Goal: Transaction & Acquisition: Purchase product/service

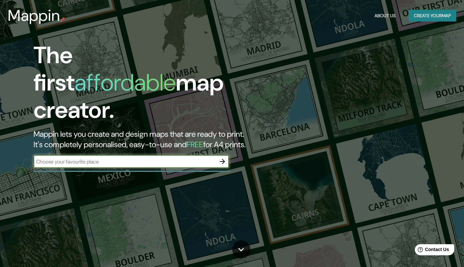
click at [144, 158] on input "text" at bounding box center [125, 161] width 182 height 7
type input "bog"
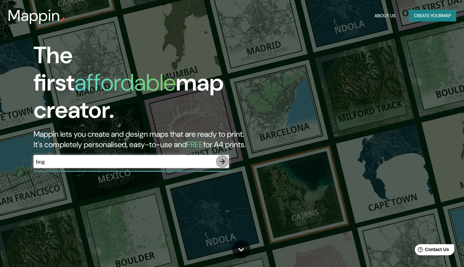
click at [221, 159] on icon "button" at bounding box center [222, 161] width 5 height 5
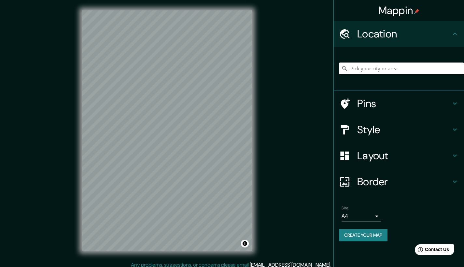
click at [360, 67] on input "Pick your city or area" at bounding box center [401, 69] width 125 height 12
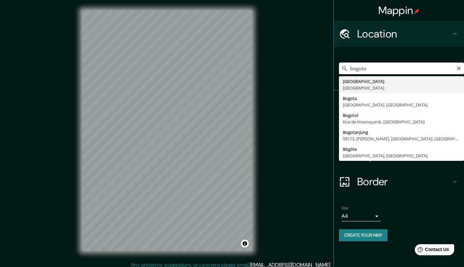
type input "Bogotá, Colombia"
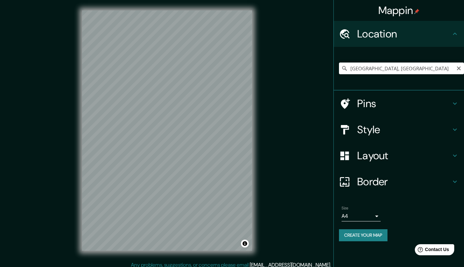
click at [379, 178] on h4 "Border" at bounding box center [404, 181] width 94 height 13
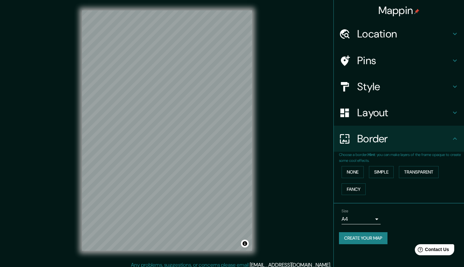
click at [362, 145] on div "Border" at bounding box center [399, 139] width 130 height 26
click at [302, 163] on div "Mappin Location Bogotá, Colombia Pins Style Layout Border Choose a border. Hint…" at bounding box center [232, 136] width 464 height 272
click at [381, 221] on div "Size A4 single" at bounding box center [399, 216] width 120 height 21
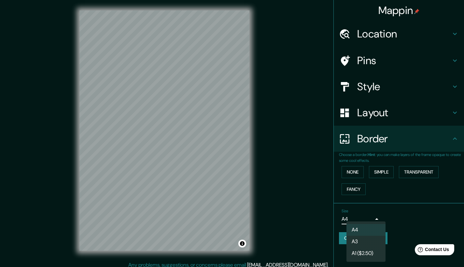
click at [375, 218] on body "Mappin Location Bogotá, Colombia Pins Style Layout Border Choose a border. Hint…" at bounding box center [232, 133] width 464 height 267
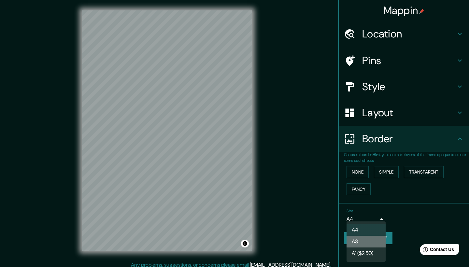
click at [382, 241] on li "A3" at bounding box center [366, 242] width 39 height 12
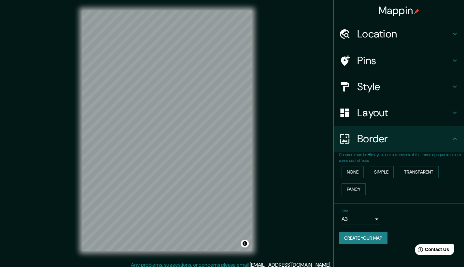
click at [321, 191] on div "Mappin Location Bogotá, Colombia Pins Style Layout Border Choose a border. Hint…" at bounding box center [232, 136] width 464 height 272
click at [409, 132] on h4 "Border" at bounding box center [404, 138] width 94 height 13
click at [359, 172] on button "None" at bounding box center [353, 172] width 22 height 12
click at [451, 139] on h4 "Border" at bounding box center [404, 138] width 94 height 13
click at [449, 119] on div "Layout" at bounding box center [399, 113] width 130 height 26
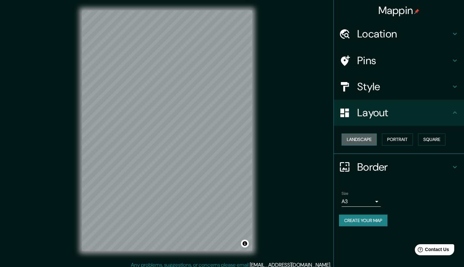
click at [374, 138] on button "Landscape" at bounding box center [359, 140] width 35 height 12
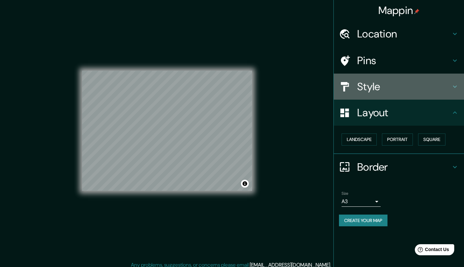
click at [381, 91] on h4 "Style" at bounding box center [404, 86] width 94 height 13
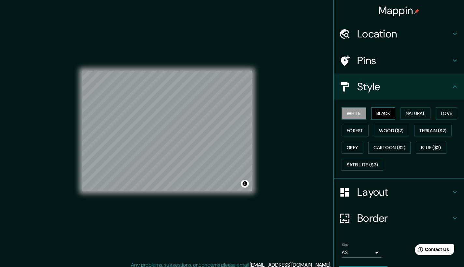
click at [376, 112] on button "Black" at bounding box center [383, 114] width 24 height 12
click at [288, 209] on div "Mappin Location Bogotá, Colombia Pins Style White Black Natural Love Forest Woo…" at bounding box center [232, 136] width 464 height 272
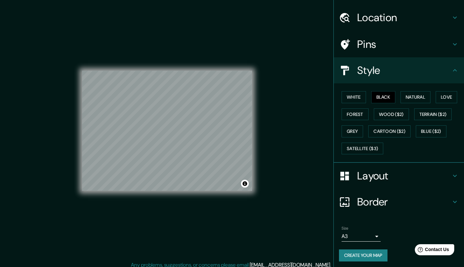
scroll to position [16, 0]
click at [361, 255] on button "Create your map" at bounding box center [363, 256] width 49 height 12
click at [365, 252] on button "Create your map" at bounding box center [363, 256] width 49 height 12
click at [362, 237] on body "Mappin Location Bogotá, Colombia Pins Style White Black Natural Love Forest Woo…" at bounding box center [232, 133] width 464 height 267
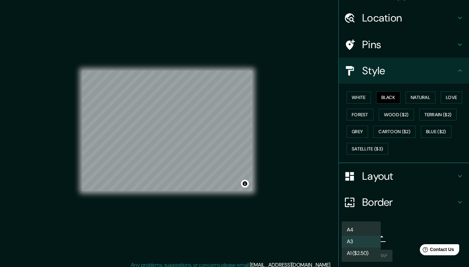
click at [363, 231] on li "A4" at bounding box center [361, 230] width 39 height 12
type input "single"
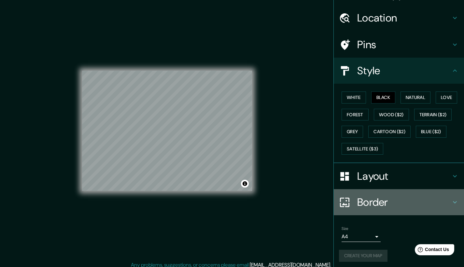
click at [348, 205] on div at bounding box center [348, 202] width 18 height 11
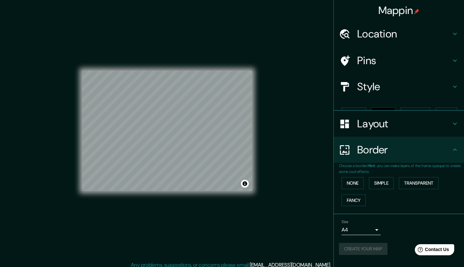
scroll to position [0, 0]
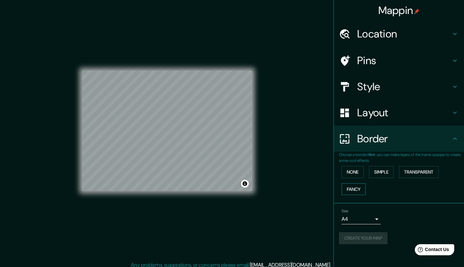
click at [349, 186] on button "Fancy" at bounding box center [354, 189] width 24 height 12
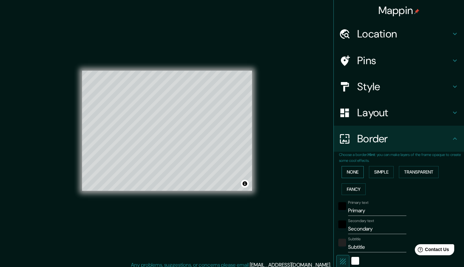
click at [349, 172] on button "None" at bounding box center [353, 172] width 22 height 12
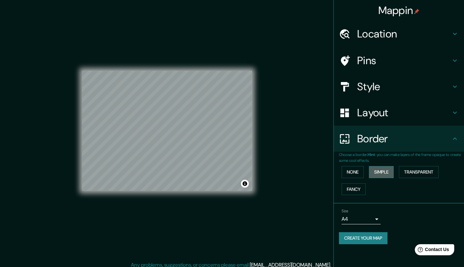
click at [376, 172] on button "Simple" at bounding box center [381, 172] width 25 height 12
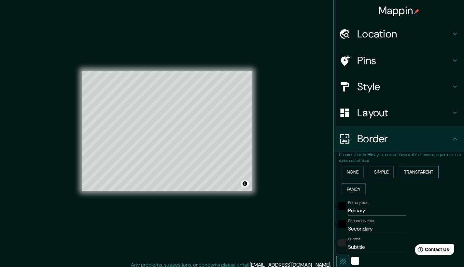
click at [424, 172] on button "Transparent" at bounding box center [419, 172] width 40 height 12
click at [353, 172] on button "None" at bounding box center [353, 172] width 22 height 12
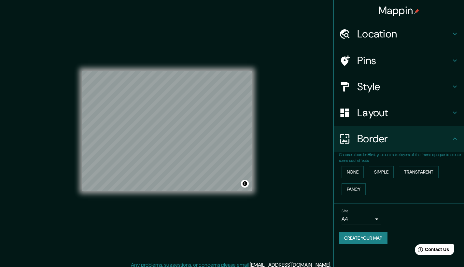
click at [360, 235] on button "Create your map" at bounding box center [363, 238] width 49 height 12
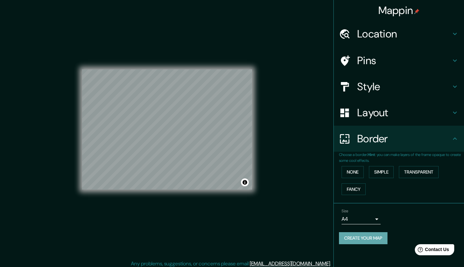
click at [372, 237] on button "Create your map" at bounding box center [363, 238] width 49 height 12
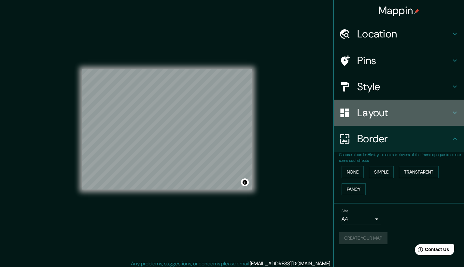
click at [398, 114] on h4 "Layout" at bounding box center [404, 112] width 94 height 13
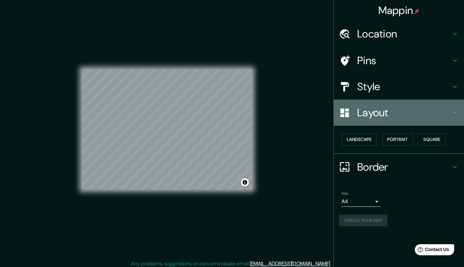
click at [398, 114] on h4 "Layout" at bounding box center [404, 112] width 94 height 13
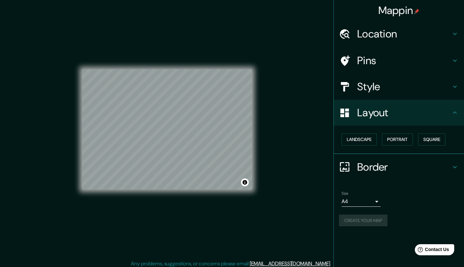
click at [403, 91] on h4 "Style" at bounding box center [404, 86] width 94 height 13
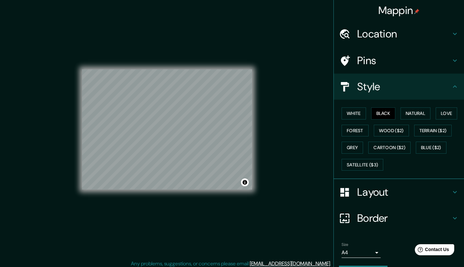
click at [402, 91] on h4 "Style" at bounding box center [404, 86] width 94 height 13
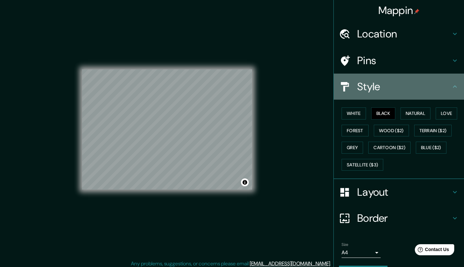
click at [451, 83] on icon at bounding box center [455, 87] width 8 height 8
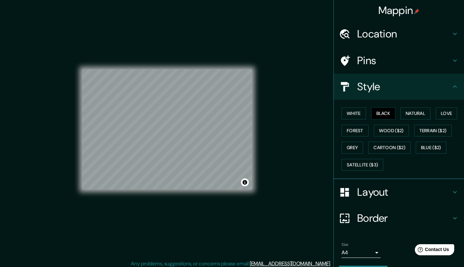
click at [309, 107] on div "Mappin Location Bogotá, Colombia Pins Style White Black Natural Love Forest Woo…" at bounding box center [232, 135] width 464 height 272
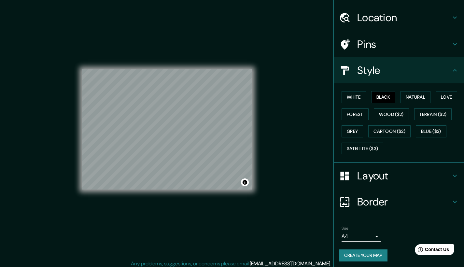
scroll to position [16, 0]
click at [293, 189] on div "Mappin Location Bogotá, Colombia Pins Style White Black Natural Love Forest Woo…" at bounding box center [232, 135] width 464 height 272
click at [245, 184] on button "Toggle attribution" at bounding box center [245, 183] width 8 height 8
click at [252, 185] on div "© Mapbox © OpenStreetMap Improve this map" at bounding box center [167, 129] width 191 height 261
click at [251, 183] on div at bounding box center [251, 182] width 5 height 5
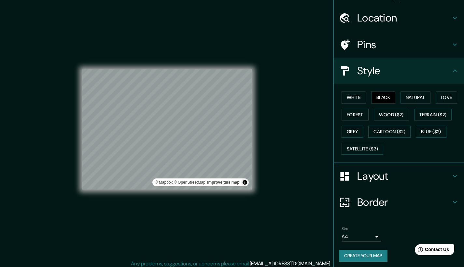
click at [276, 196] on div "Mappin Location Bogotá, Colombia Pins Style White Black Natural Love Forest Woo…" at bounding box center [232, 135] width 464 height 272
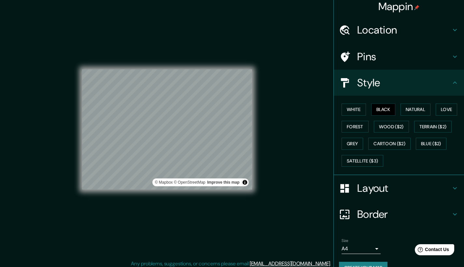
click at [310, 186] on div "Mappin Location Bogotá, Colombia Pins Style White Black Natural Love Forest Woo…" at bounding box center [232, 135] width 464 height 272
click at [247, 186] on div "© Mapbox © OpenStreetMap Improve this map" at bounding box center [167, 129] width 170 height 120
click at [252, 164] on div "© Mapbox © OpenStreetMap Improve this map" at bounding box center [167, 129] width 191 height 261
click at [250, 166] on div at bounding box center [250, 163] width 5 height 5
click at [246, 184] on button "Toggle attribution" at bounding box center [245, 183] width 8 height 8
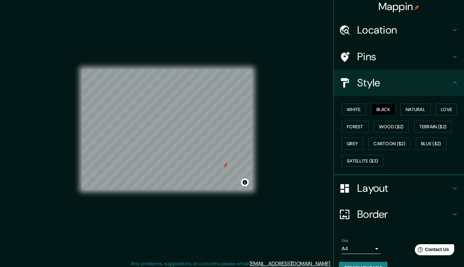
click at [225, 167] on div at bounding box center [225, 165] width 5 height 5
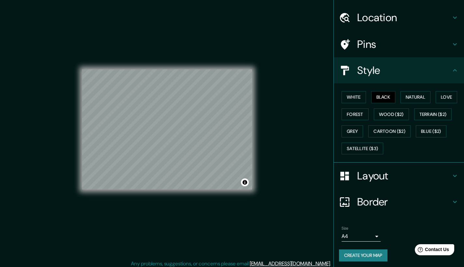
scroll to position [16, 0]
click at [359, 257] on button "Create your map" at bounding box center [363, 256] width 49 height 12
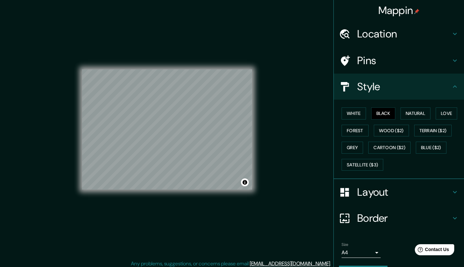
scroll to position [0, 0]
click at [453, 86] on icon at bounding box center [455, 86] width 4 height 2
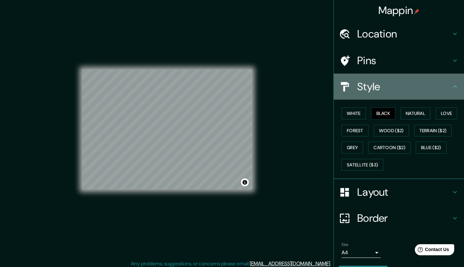
click at [451, 88] on icon at bounding box center [455, 87] width 8 height 8
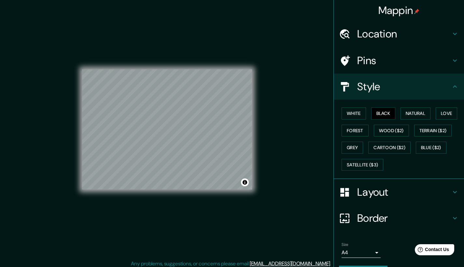
click at [451, 88] on icon at bounding box center [455, 87] width 8 height 8
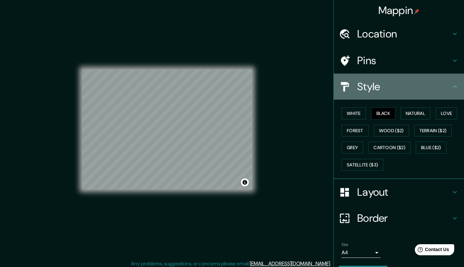
click at [453, 85] on icon at bounding box center [455, 86] width 4 height 2
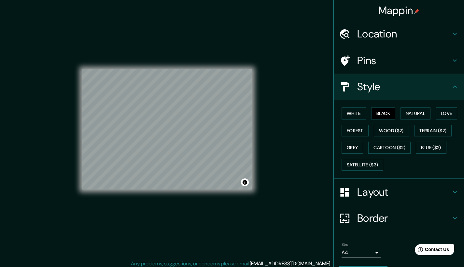
click at [398, 59] on h4 "Pins" at bounding box center [404, 60] width 94 height 13
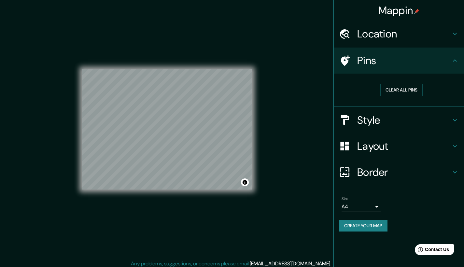
click at [451, 64] on icon at bounding box center [455, 61] width 8 height 8
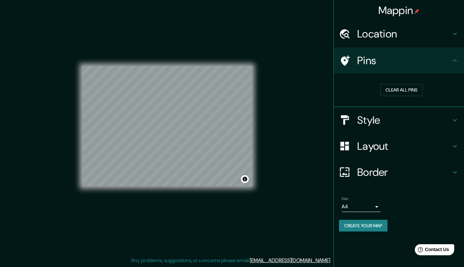
scroll to position [5, 0]
click at [406, 87] on button "Clear all pins" at bounding box center [402, 90] width 42 height 12
click at [451, 34] on icon at bounding box center [455, 34] width 8 height 8
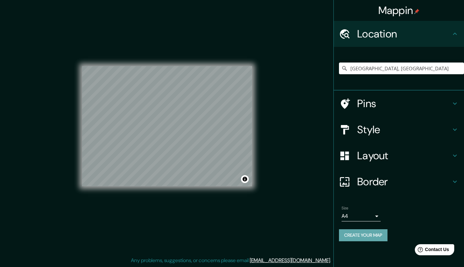
click at [359, 234] on button "Create your map" at bounding box center [363, 235] width 49 height 12
click at [359, 234] on div "Create your map" at bounding box center [399, 235] width 120 height 12
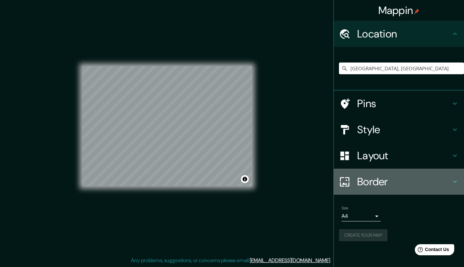
click at [451, 179] on icon at bounding box center [455, 182] width 8 height 8
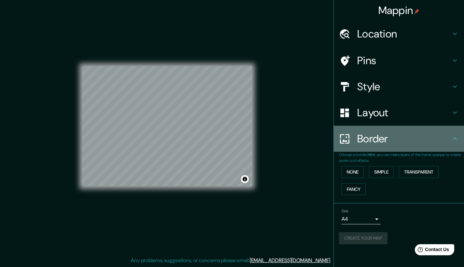
click at [451, 138] on icon at bounding box center [455, 139] width 8 height 8
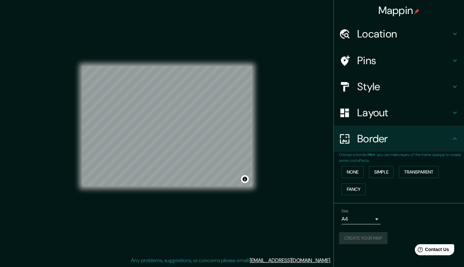
click at [313, 210] on div "Mappin Location Bogotá, Colombia Pins Style Layout Border Choose a border. Hint…" at bounding box center [232, 131] width 464 height 272
drag, startPoint x: 373, startPoint y: 235, endPoint x: 371, endPoint y: 231, distance: 4.5
click at [373, 235] on button "Create your map" at bounding box center [363, 238] width 49 height 12
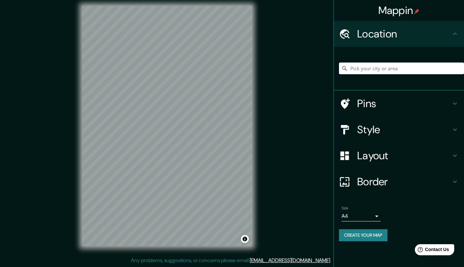
click at [358, 71] on input "Pick your city or area" at bounding box center [401, 69] width 125 height 12
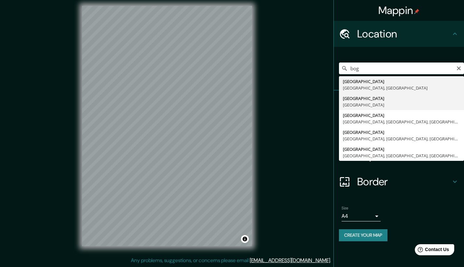
type input "[GEOGRAPHIC_DATA], [GEOGRAPHIC_DATA]"
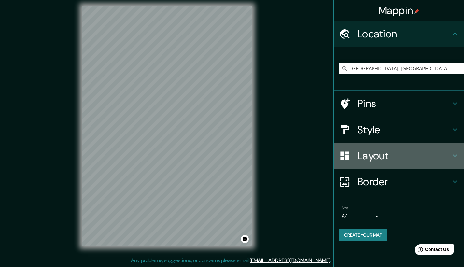
click at [375, 159] on h4 "Layout" at bounding box center [404, 155] width 94 height 13
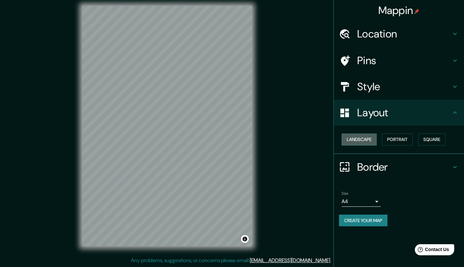
click at [364, 139] on button "Landscape" at bounding box center [359, 140] width 35 height 12
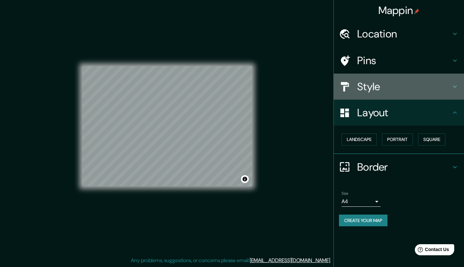
click at [384, 93] on div "Style" at bounding box center [399, 87] width 130 height 26
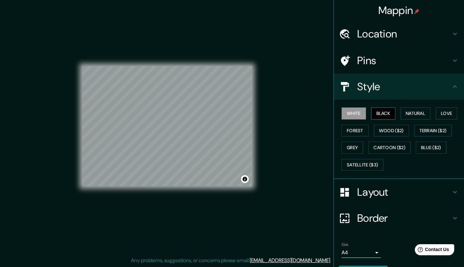
click at [384, 113] on button "Black" at bounding box center [383, 114] width 24 height 12
click at [451, 85] on icon at bounding box center [455, 87] width 8 height 8
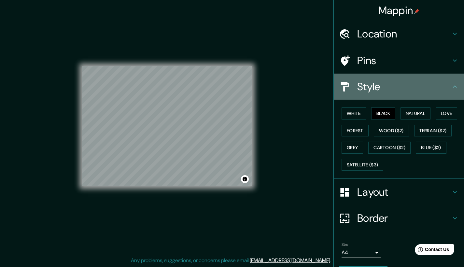
click at [451, 86] on icon at bounding box center [455, 87] width 8 height 8
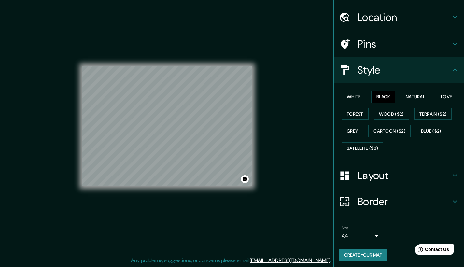
scroll to position [16, 0]
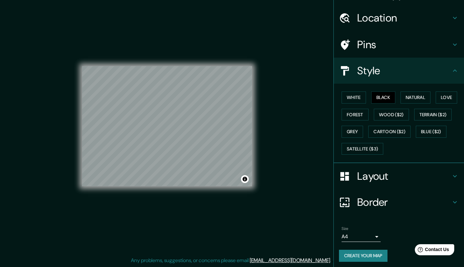
click at [355, 255] on button "Create your map" at bounding box center [363, 256] width 49 height 12
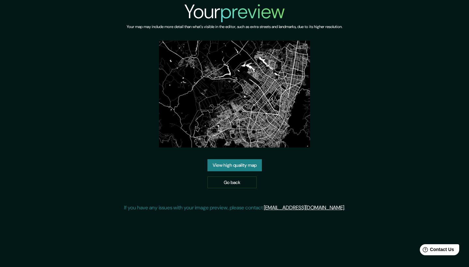
click at [248, 165] on link "View high quality map" at bounding box center [235, 165] width 54 height 12
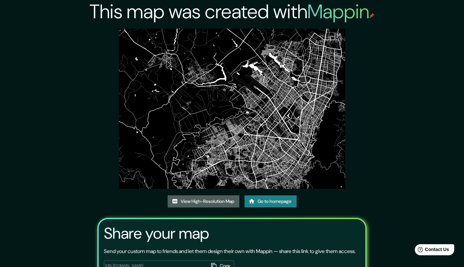
click at [224, 201] on link "View High-Resolution Map" at bounding box center [204, 201] width 72 height 12
